Goal: Information Seeking & Learning: Check status

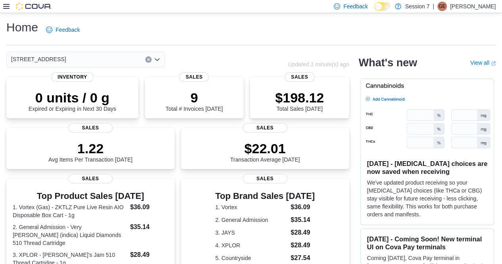
click at [8, 11] on div at bounding box center [27, 6] width 48 height 13
click at [6, 8] on icon at bounding box center [6, 6] width 6 height 6
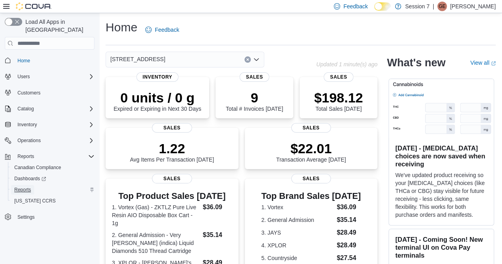
click at [23, 187] on span "Reports" at bounding box center [22, 190] width 17 height 6
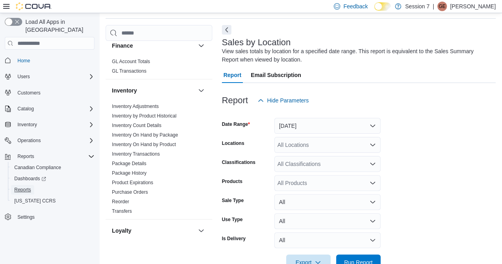
scroll to position [214, 0]
click at [372, 128] on button "Yesterday" at bounding box center [327, 126] width 106 height 16
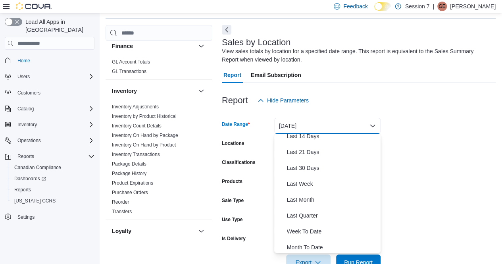
scroll to position [119, 0]
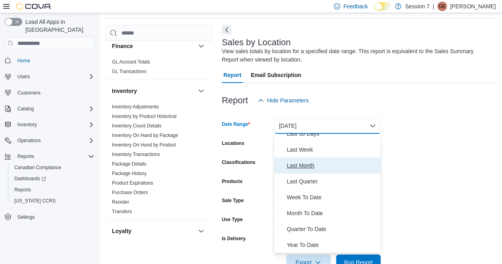
click at [302, 167] on span "Last Month" at bounding box center [332, 166] width 91 height 10
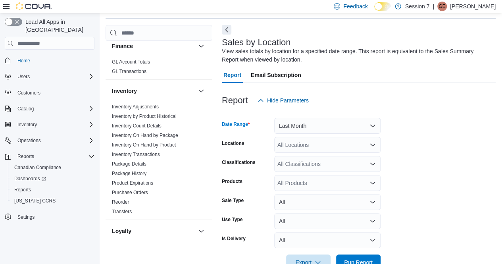
click at [430, 168] on form "Date Range Last Month Locations All Locations Classifications All Classificatio…" at bounding box center [359, 189] width 274 height 162
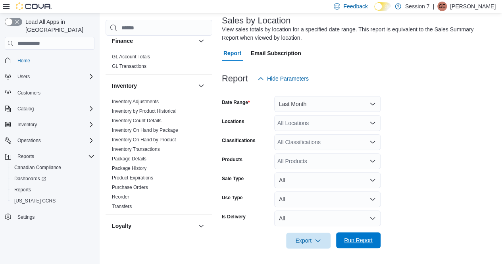
click at [357, 241] on span "Run Report" at bounding box center [358, 240] width 29 height 8
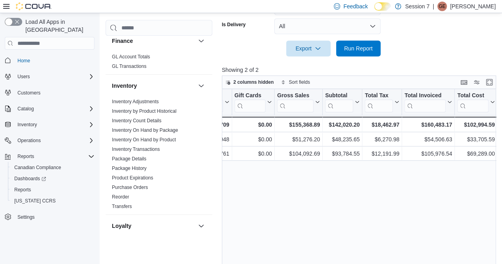
scroll to position [0, 220]
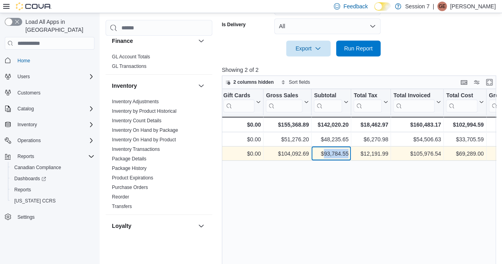
drag, startPoint x: 324, startPoint y: 153, endPoint x: 356, endPoint y: 156, distance: 31.5
click at [356, 156] on div "2,761 - Net Sold, column 4, row 2 $0.00 - Gift Card Sales, column 5, row 2 $104…" at bounding box center [433, 154] width 862 height 14
copy div "93,784.55 - Subtotal, column 7, row 2"
drag, startPoint x: 365, startPoint y: 154, endPoint x: 390, endPoint y: 152, distance: 25.1
click at [390, 152] on div "$12,191.99 - Total Tax, column 8, row 2" at bounding box center [371, 154] width 40 height 14
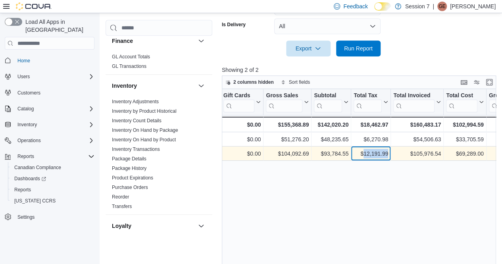
copy div "12,191.99"
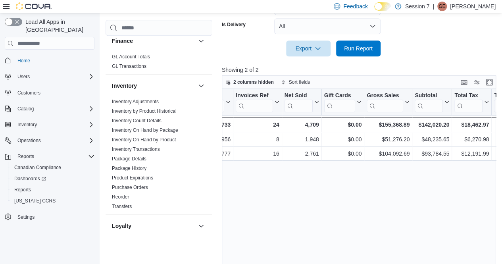
scroll to position [0, 120]
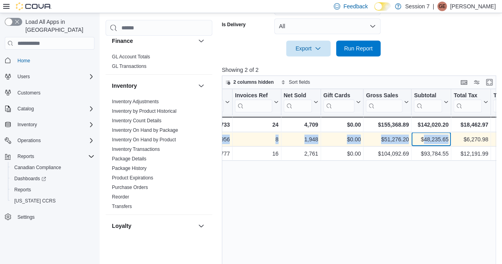
drag, startPoint x: 424, startPoint y: 139, endPoint x: 453, endPoint y: 136, distance: 28.8
copy div "48,235.65 - Subtotal, column 7, row 1 $51,276.20 - Gross Sales, column 6, row 1…"
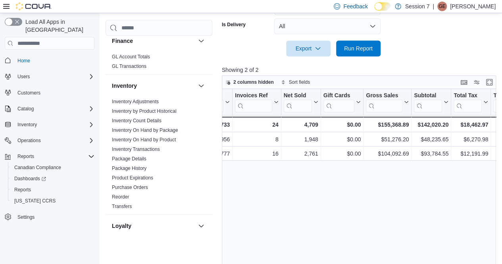
click at [429, 197] on div "Location Click to view column header actions Invoices Sold Click to view column…" at bounding box center [360, 188] width 277 height 198
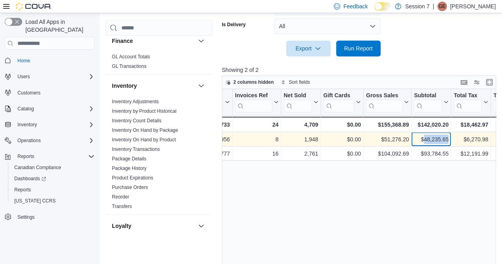
drag, startPoint x: 448, startPoint y: 139, endPoint x: 425, endPoint y: 138, distance: 23.0
click at [425, 138] on div "$48,235.65" at bounding box center [431, 140] width 35 height 10
copy div "48,235.65"
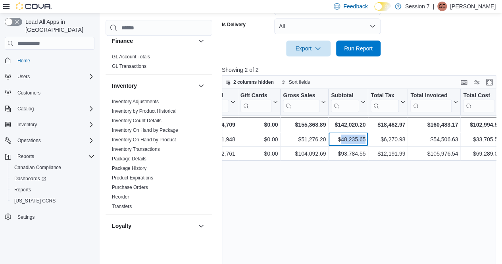
scroll to position [0, 205]
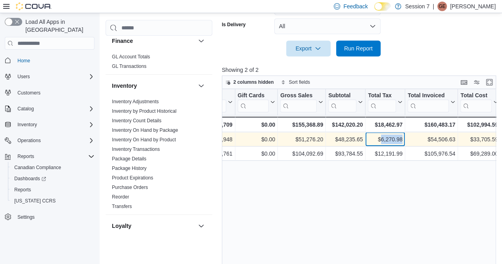
drag, startPoint x: 380, startPoint y: 139, endPoint x: 407, endPoint y: 140, distance: 26.2
click at [407, 140] on div "$48,235.65 - Subtotal, column 7, row 1 $51,276.20 - Gross Sales, column 6, row …" at bounding box center [488, 139] width 942 height 14
copy div "6,270.98 - Total Tax, column 8, row 1"
click at [404, 138] on div "$6,270.98 - Total Tax, column 8, row 1" at bounding box center [386, 139] width 40 height 14
click at [403, 138] on div "$6,270.98 - Total Tax, column 8, row 1" at bounding box center [386, 139] width 40 height 14
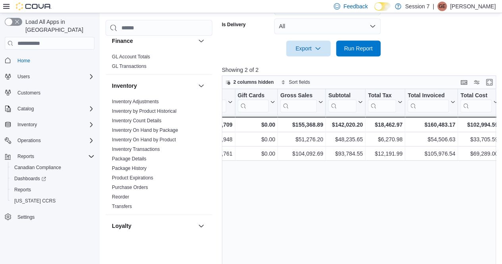
click at [389, 197] on div "Location Click to view column header actions Invoices Sold Click to view column…" at bounding box center [360, 188] width 277 height 198
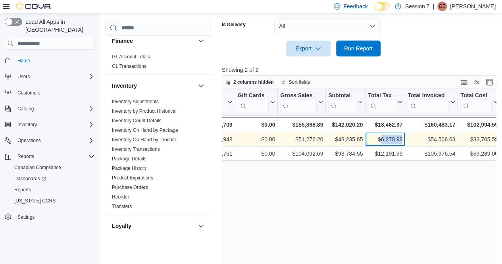
drag, startPoint x: 402, startPoint y: 137, endPoint x: 382, endPoint y: 137, distance: 20.7
click at [382, 137] on div "$6,270.98" at bounding box center [385, 140] width 35 height 10
copy div "6,270.98"
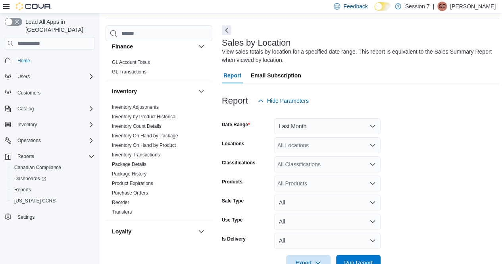
scroll to position [0, 0]
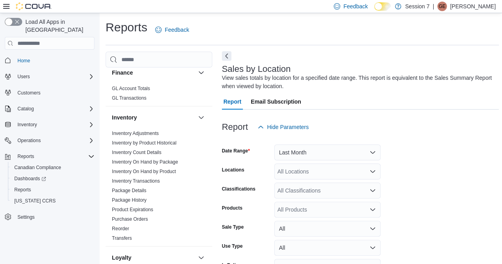
click at [226, 52] on button "Next" at bounding box center [227, 56] width 10 height 10
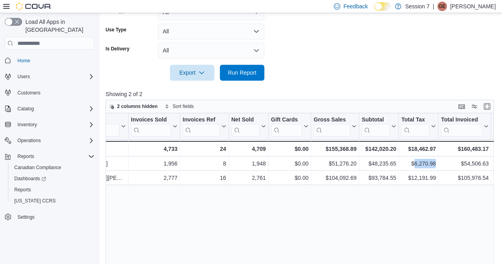
scroll to position [0, 55]
click at [482, 66] on form "Date Range Last Month Locations All Locations Classifications All Classificatio…" at bounding box center [302, 0] width 392 height 162
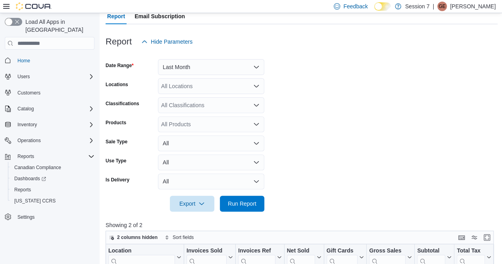
scroll to position [79, 0]
